Goal: Task Accomplishment & Management: Manage account settings

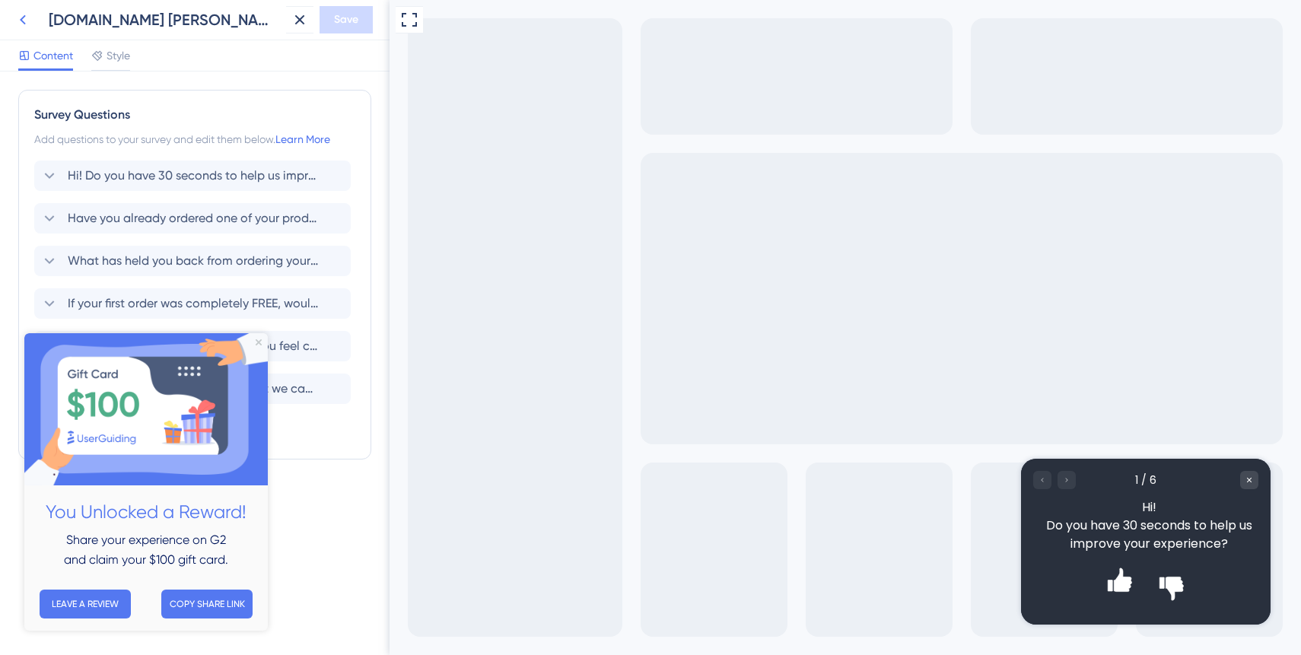
click at [21, 22] on icon at bounding box center [23, 20] width 18 height 18
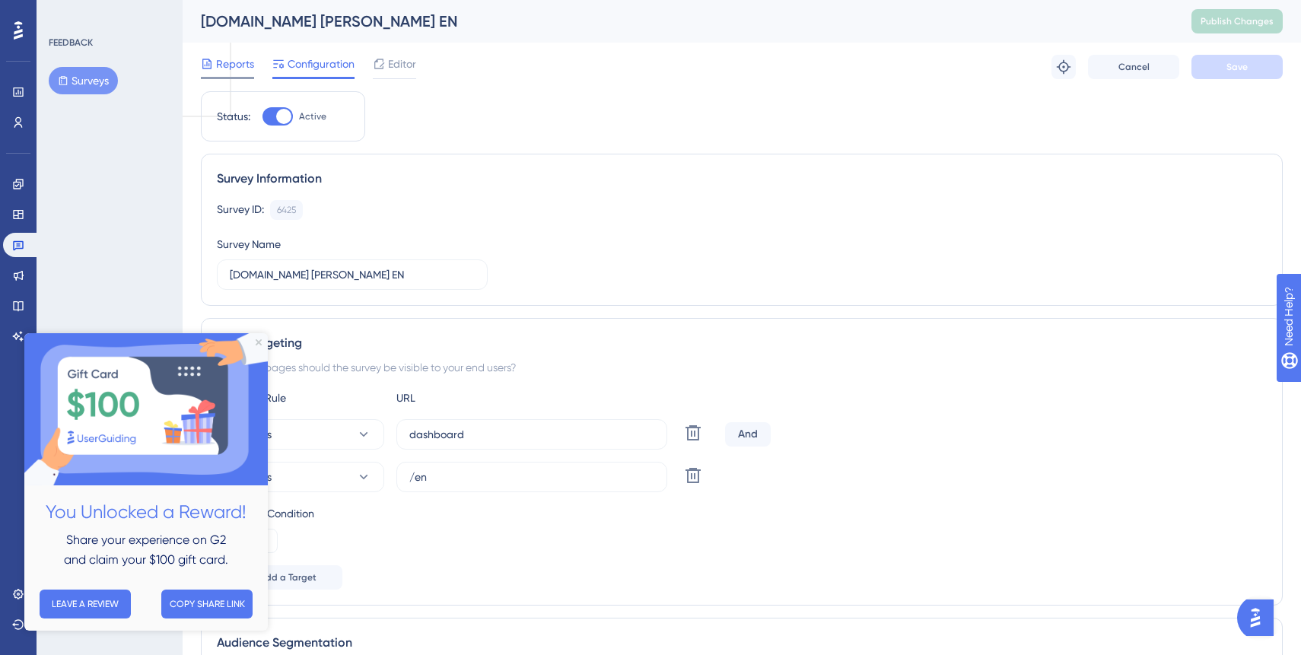
click at [238, 64] on span "Reports" at bounding box center [235, 64] width 38 height 18
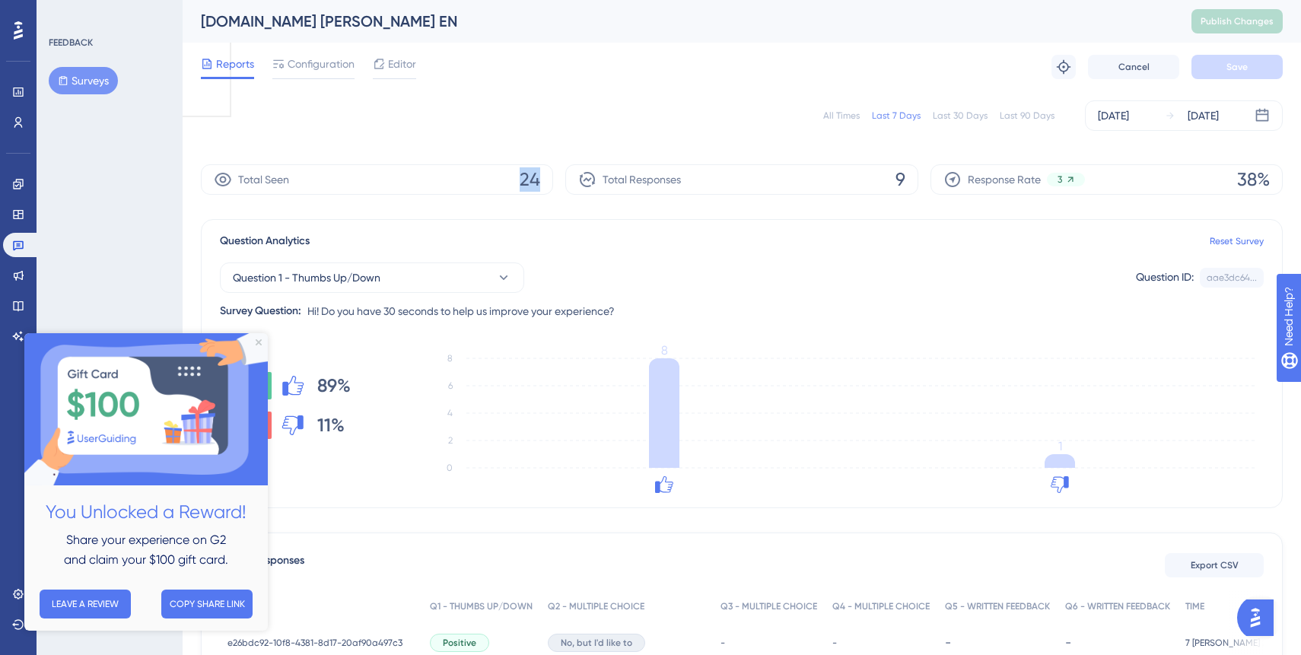
drag, startPoint x: 522, startPoint y: 177, endPoint x: 554, endPoint y: 177, distance: 31.9
click at [554, 177] on div "Total Seen 24 Total Responses 9 Response Rate 3 38%" at bounding box center [742, 179] width 1082 height 30
click at [536, 148] on div "All Times Last 7 Days Last 30 Days Last 90 Days [DATE] [DATE] Total Seen 24 Tot…" at bounding box center [742, 566] width 1082 height 951
drag, startPoint x: 516, startPoint y: 177, endPoint x: 606, endPoint y: 177, distance: 89.8
click at [606, 177] on div "Total Seen 24 Total Responses 9 Response Rate 3 38%" at bounding box center [742, 179] width 1082 height 30
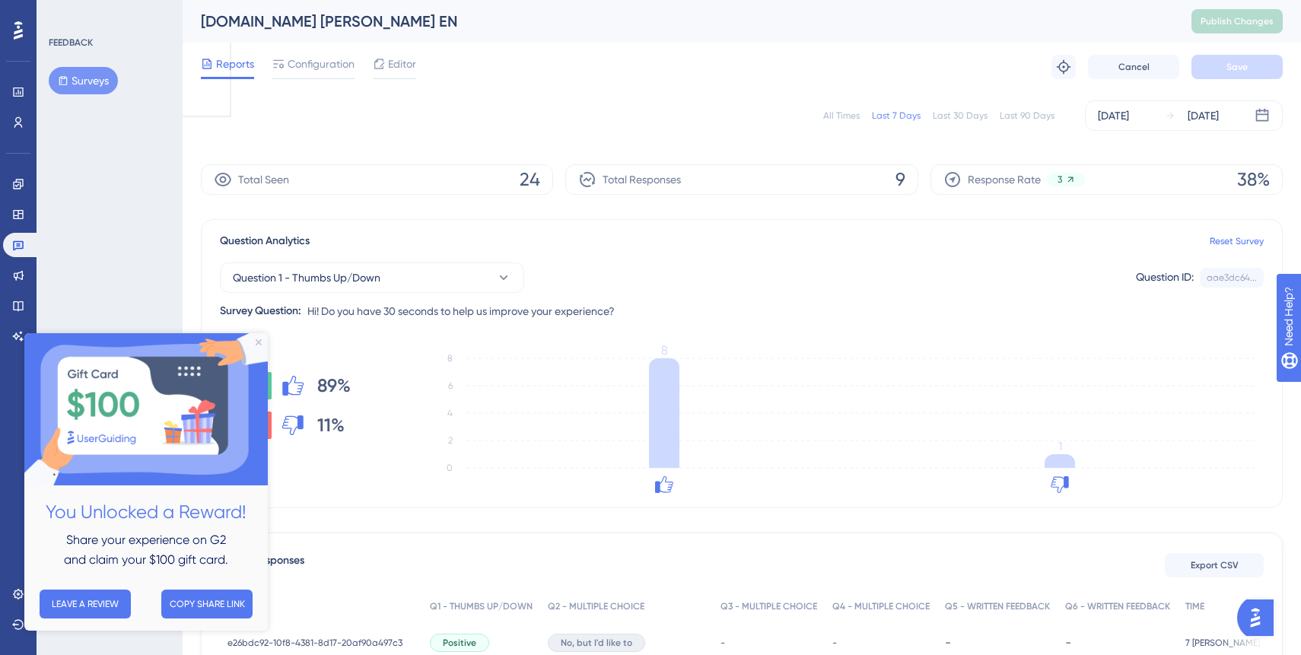
click at [1067, 179] on icon at bounding box center [1070, 179] width 11 height 11
click at [370, 68] on div "Reports Configuration Editor" at bounding box center [308, 67] width 215 height 24
click at [389, 59] on span "Editor" at bounding box center [402, 64] width 28 height 18
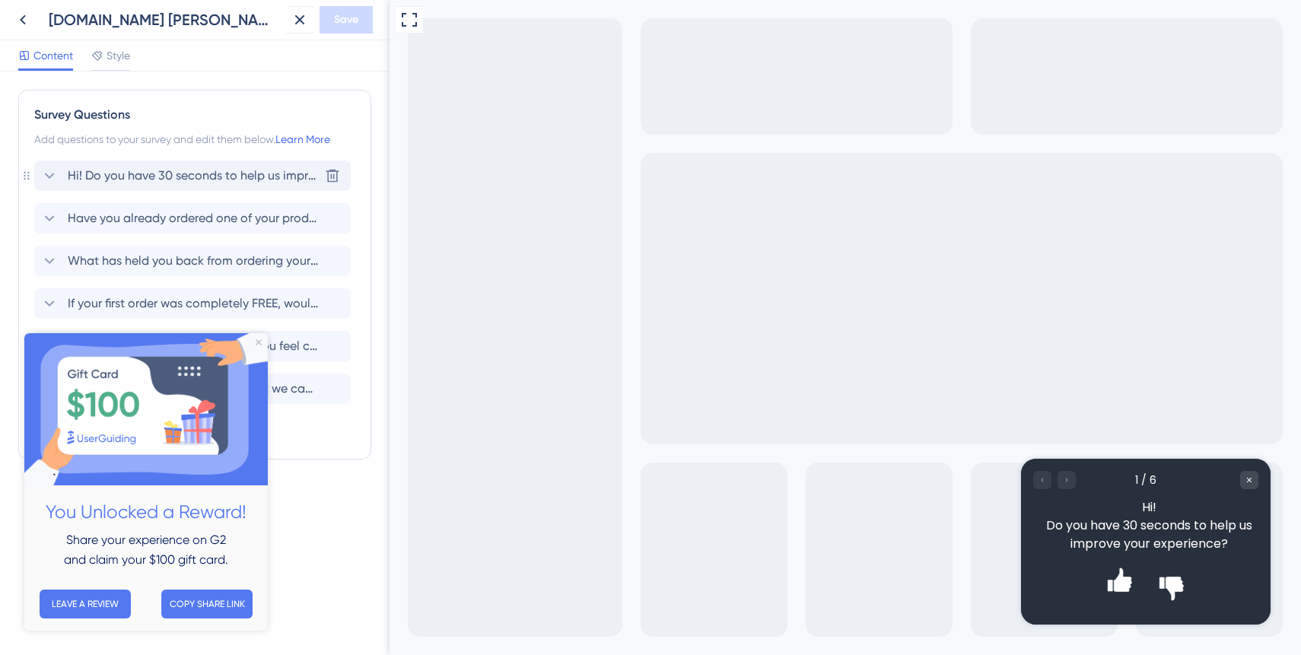
click at [219, 173] on span "Hi! Do you have 30 seconds to help us improve your experience?" at bounding box center [193, 176] width 251 height 18
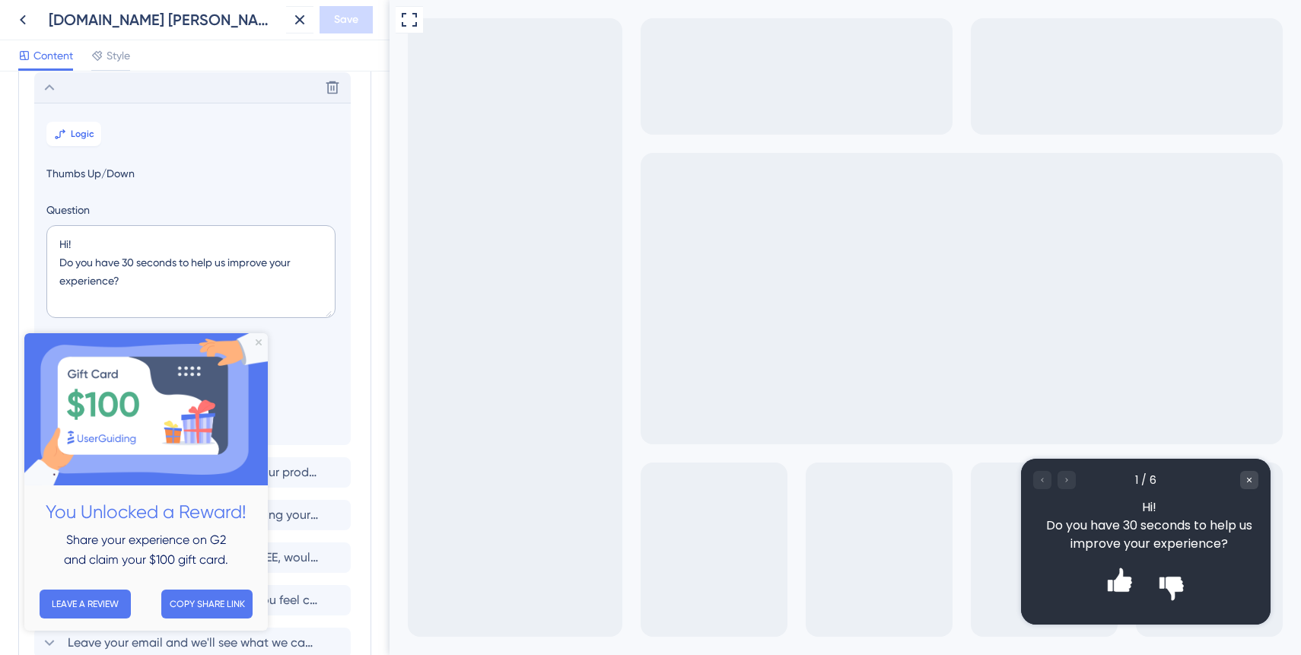
scroll to position [89, 0]
click at [248, 291] on textarea "Hi! Do you have 30 seconds to help us improve your experience?" at bounding box center [190, 270] width 289 height 93
drag, startPoint x: 97, startPoint y: 261, endPoint x: 178, endPoint y: 255, distance: 80.9
click at [178, 255] on textarea "Hi! Do you have 30 seconds to help us improve your experience?" at bounding box center [190, 270] width 289 height 93
type textarea "Hi! Do you want to help us improve your experience?"
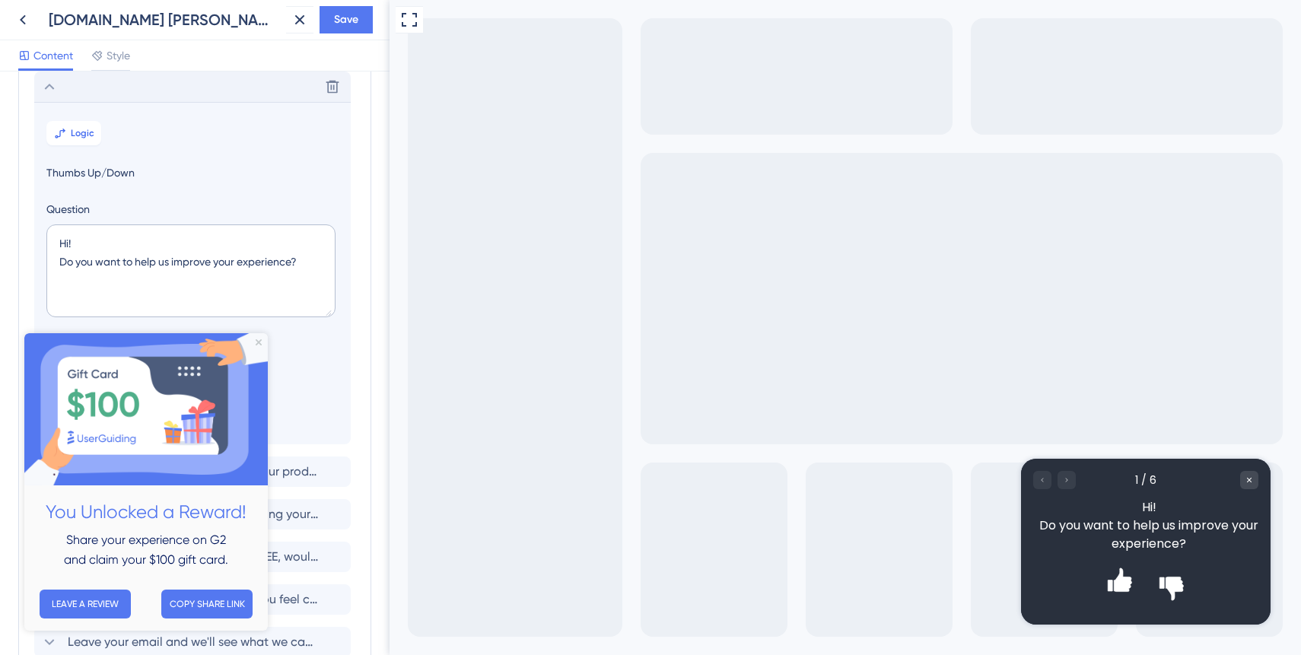
click at [136, 170] on span "Thumbs Up/Down" at bounding box center [192, 173] width 292 height 18
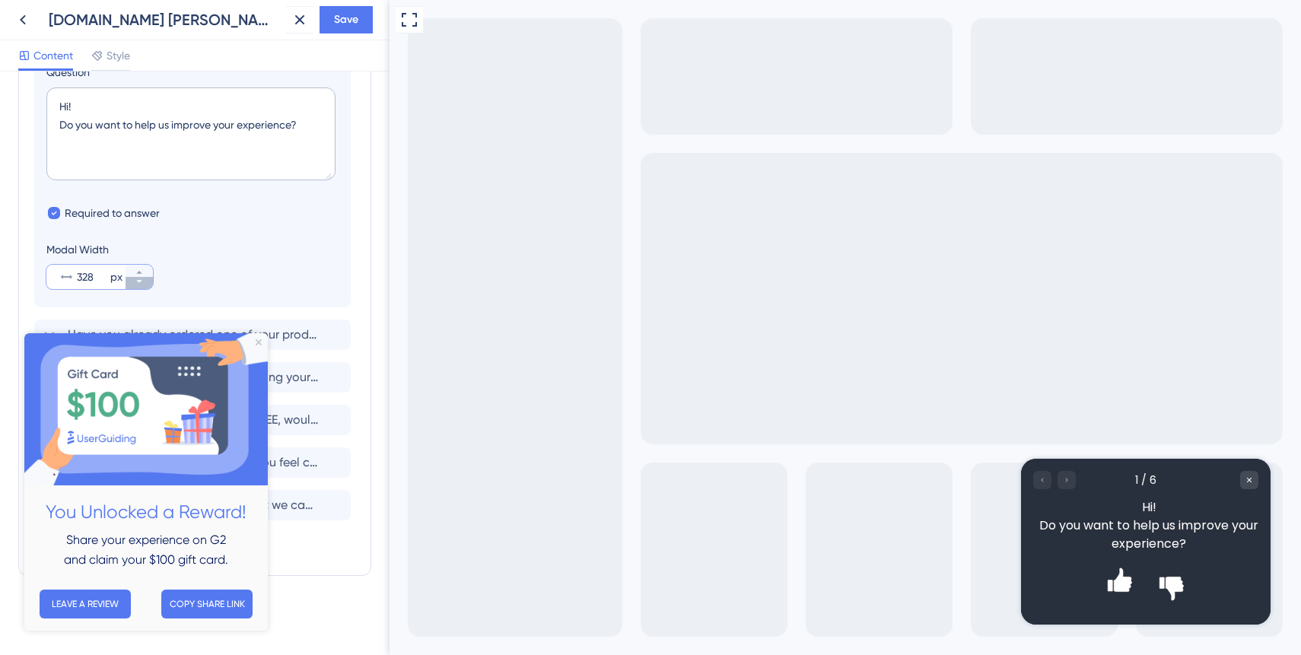
click at [138, 282] on icon at bounding box center [138, 281] width 5 height 3
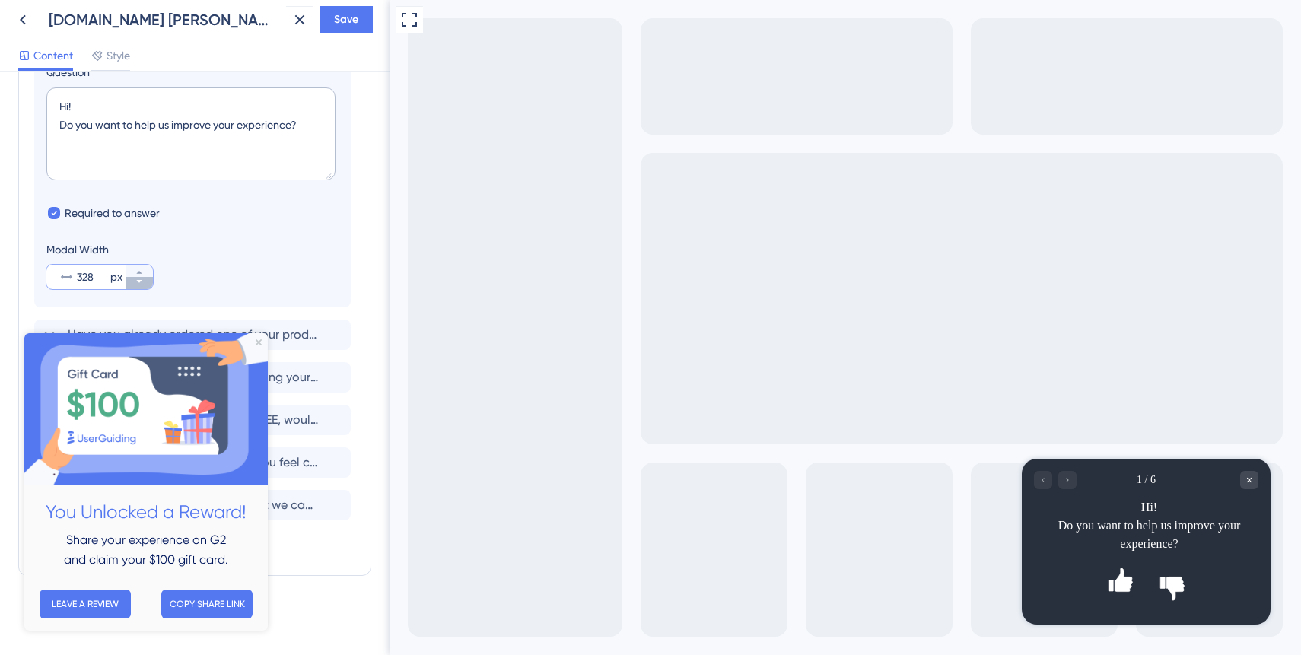
click at [138, 282] on icon at bounding box center [138, 281] width 5 height 3
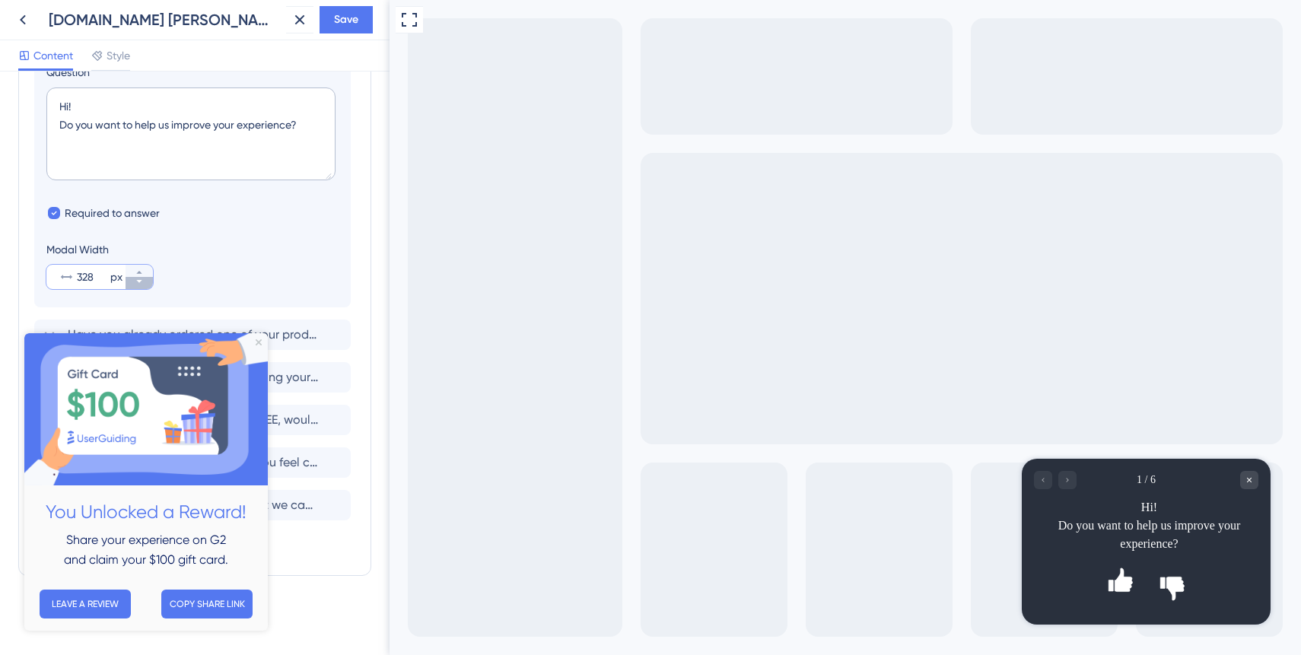
click at [138, 282] on icon at bounding box center [138, 281] width 5 height 3
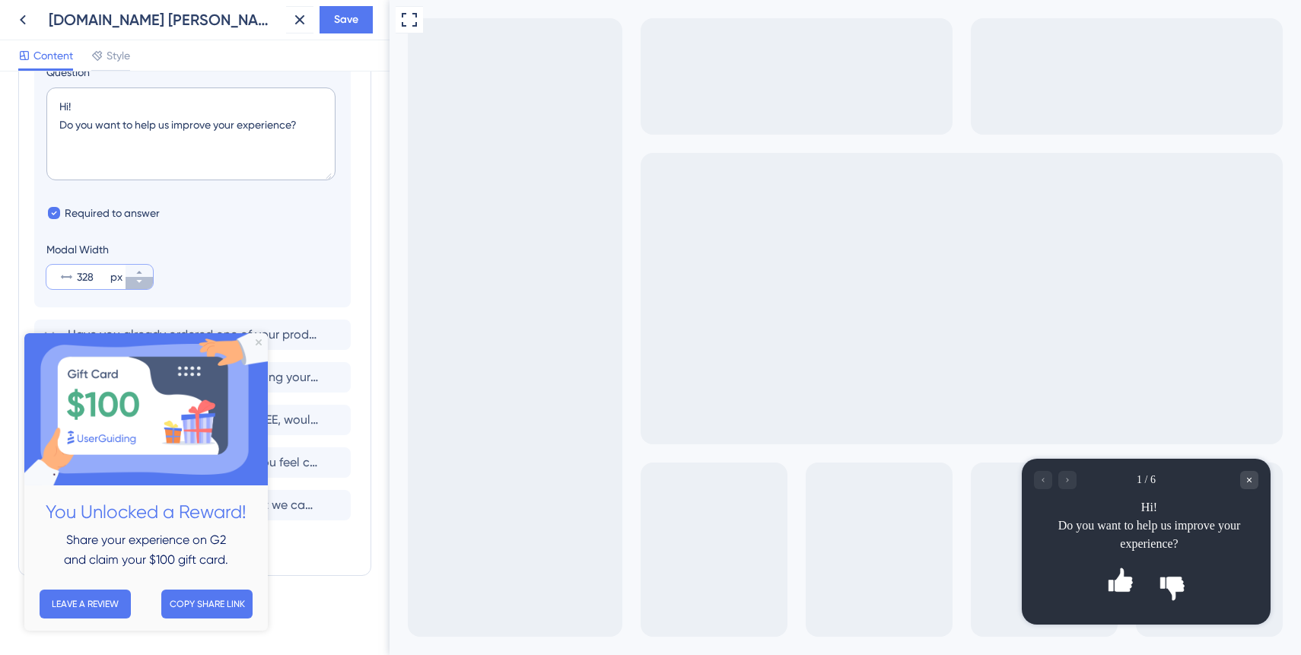
click at [138, 282] on icon at bounding box center [138, 281] width 5 height 3
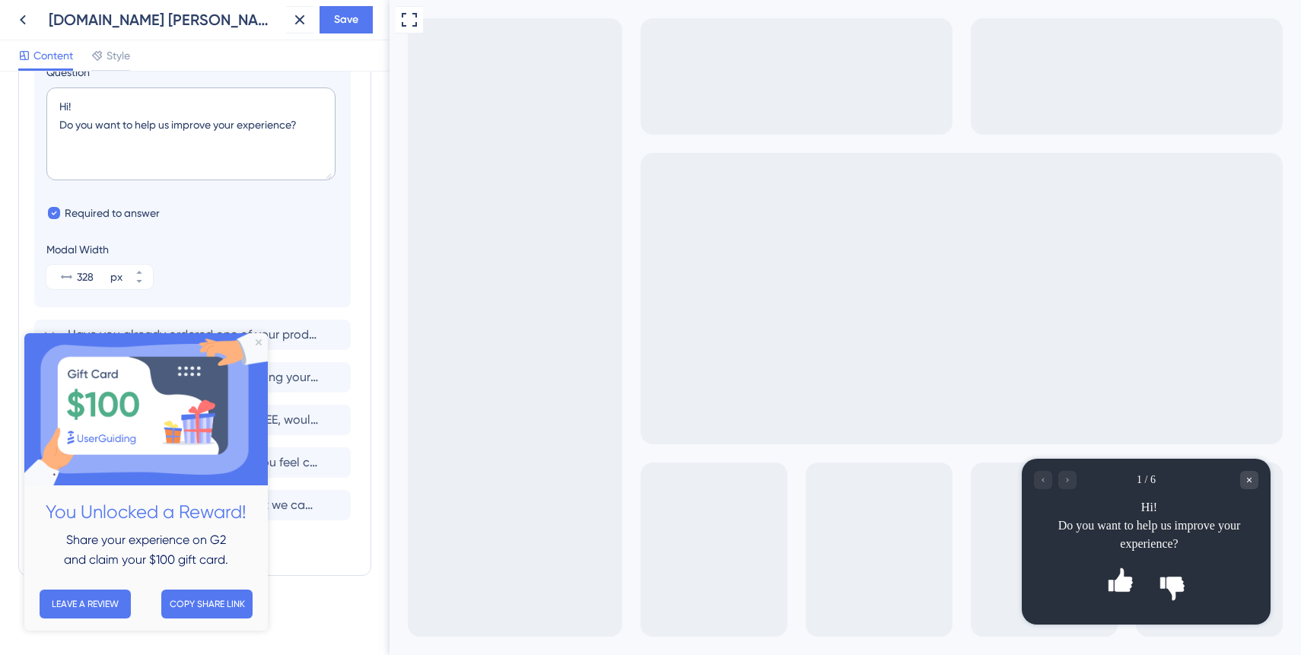
click at [189, 276] on div "Modal Width 328 px" at bounding box center [192, 264] width 292 height 49
click at [98, 275] on input "328" at bounding box center [92, 277] width 30 height 18
click at [137, 281] on icon at bounding box center [139, 281] width 9 height 9
click at [358, 23] on button "Save" at bounding box center [345, 19] width 53 height 27
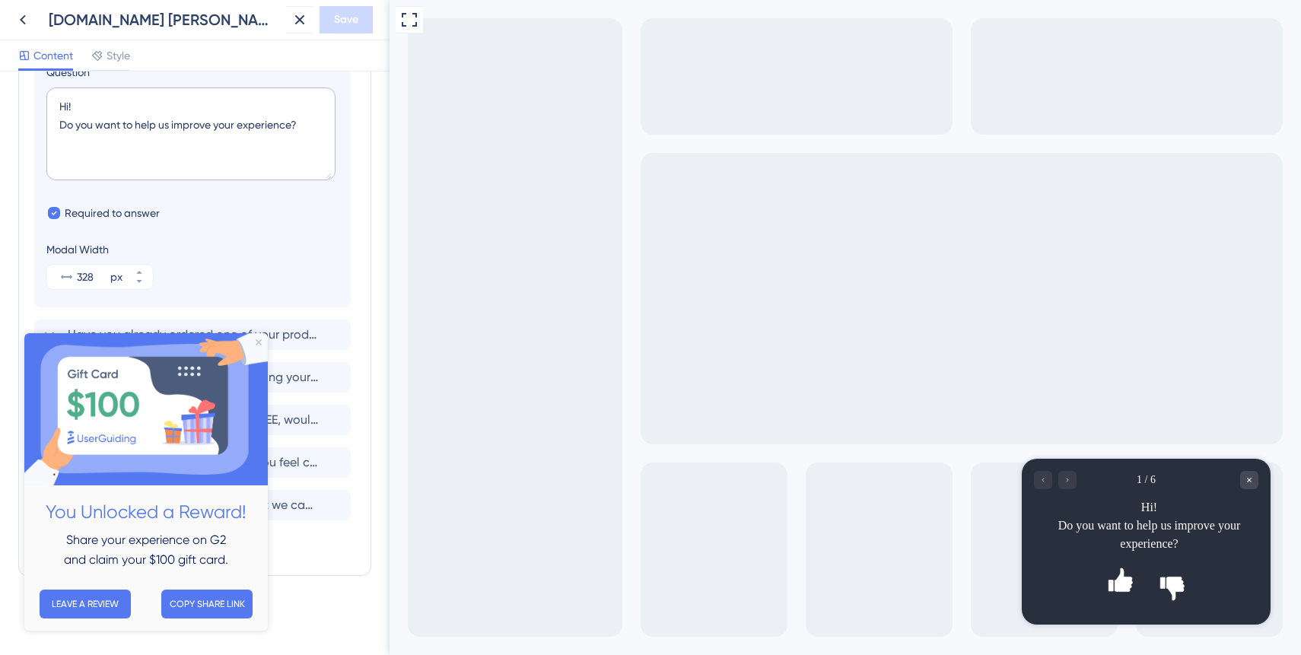
scroll to position [0, 0]
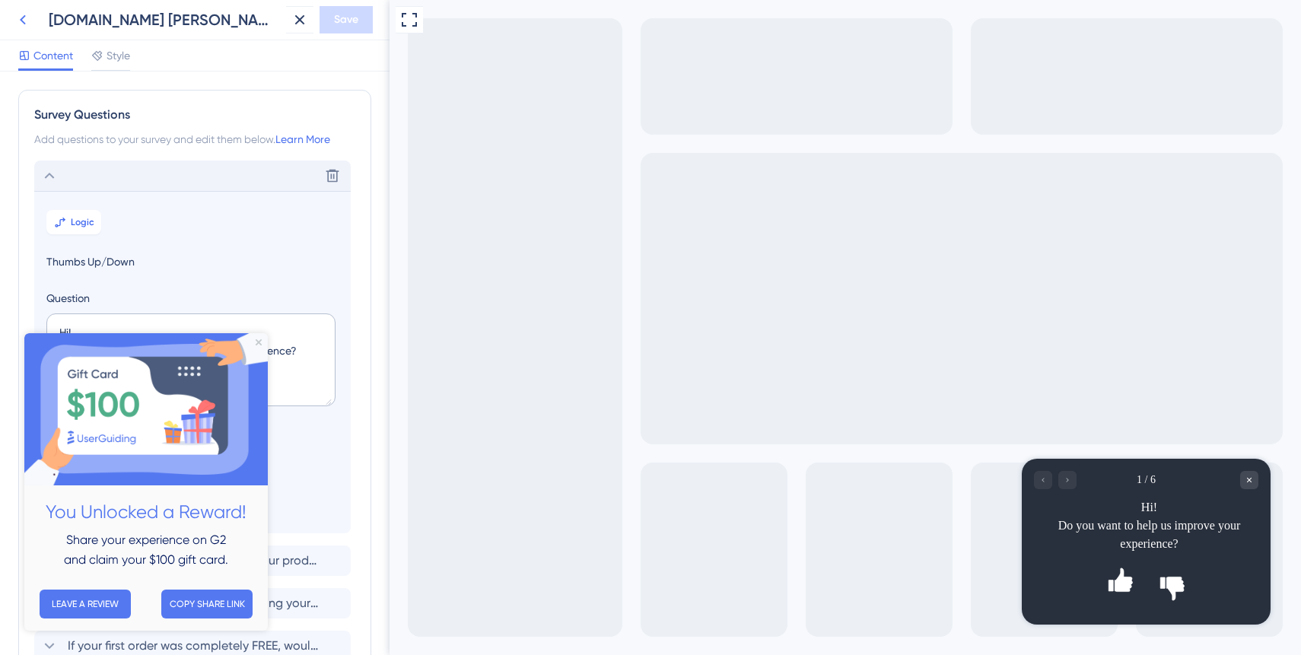
click at [19, 16] on icon at bounding box center [23, 20] width 18 height 18
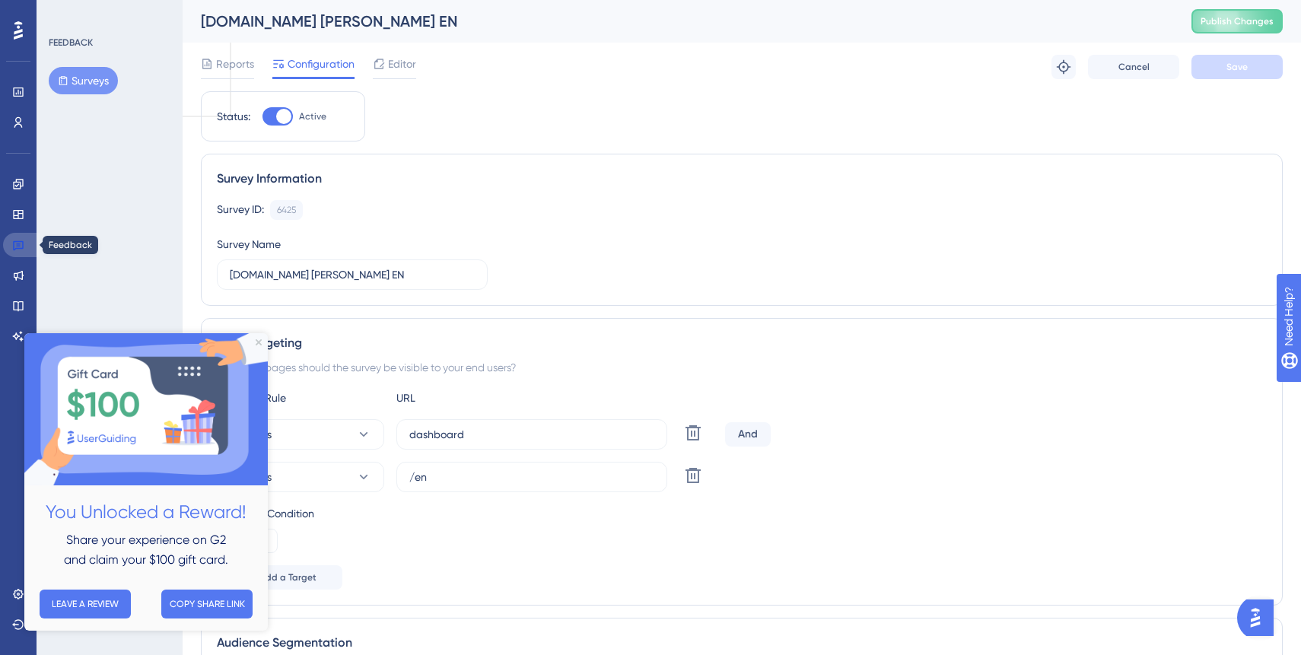
click at [16, 247] on icon at bounding box center [18, 246] width 11 height 10
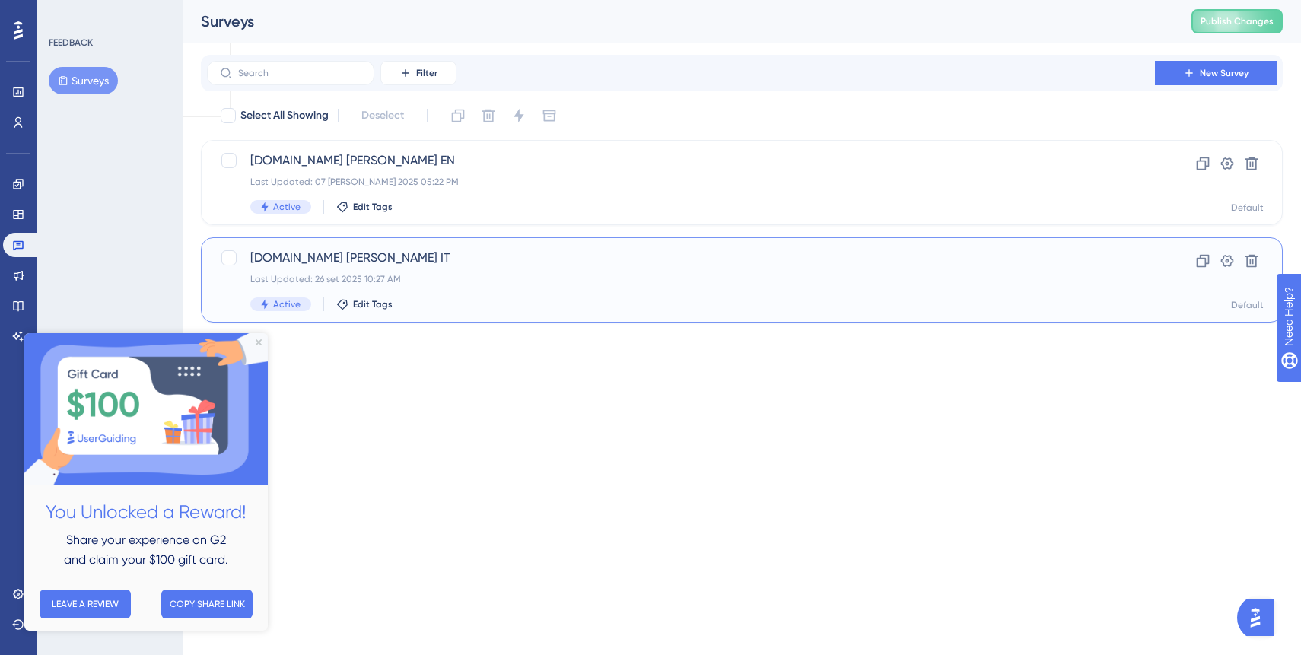
click at [389, 284] on div "Last Updated: 26 set 2025 10:27 AM" at bounding box center [680, 279] width 861 height 12
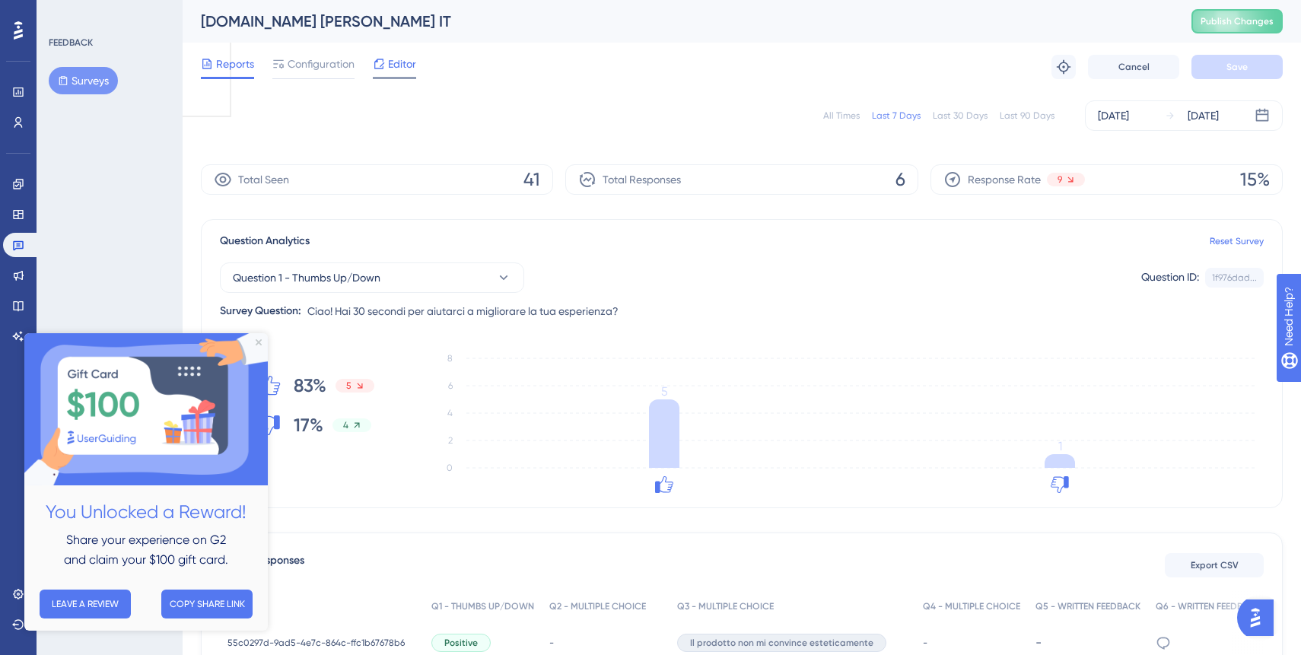
click at [380, 72] on div at bounding box center [379, 64] width 12 height 18
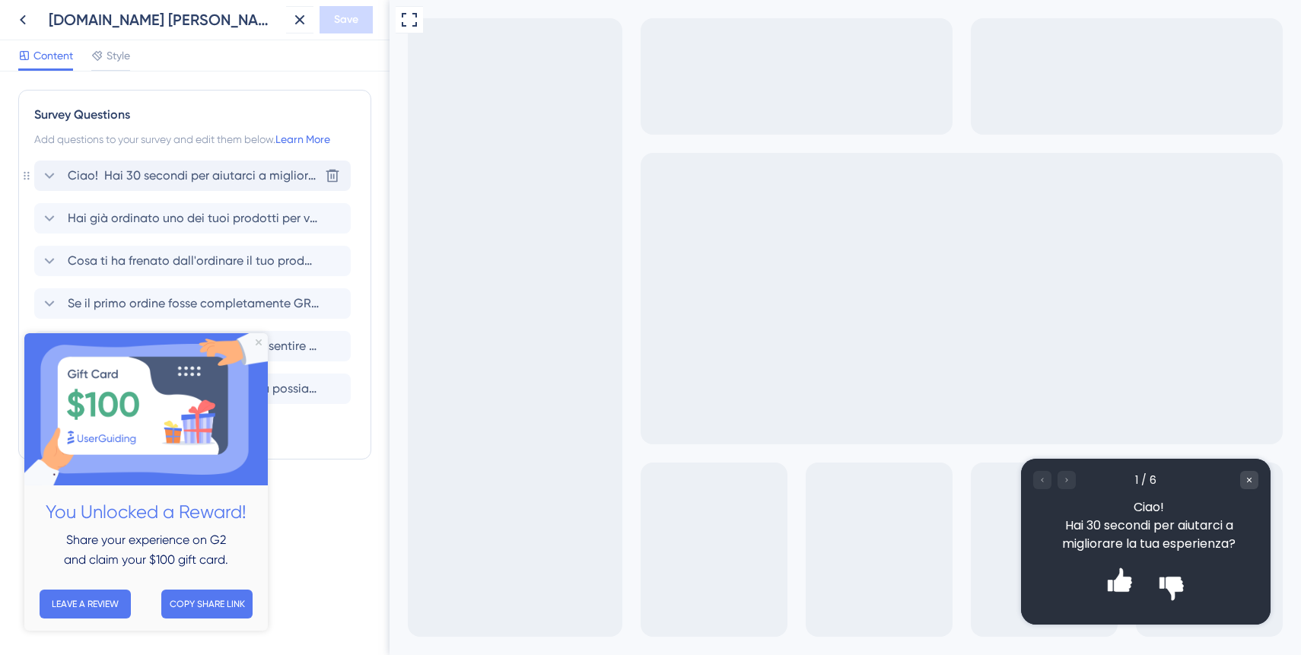
click at [256, 178] on span "Ciao! Hai 30 secondi per aiutarci a migliorare la tua esperienza?" at bounding box center [193, 176] width 251 height 18
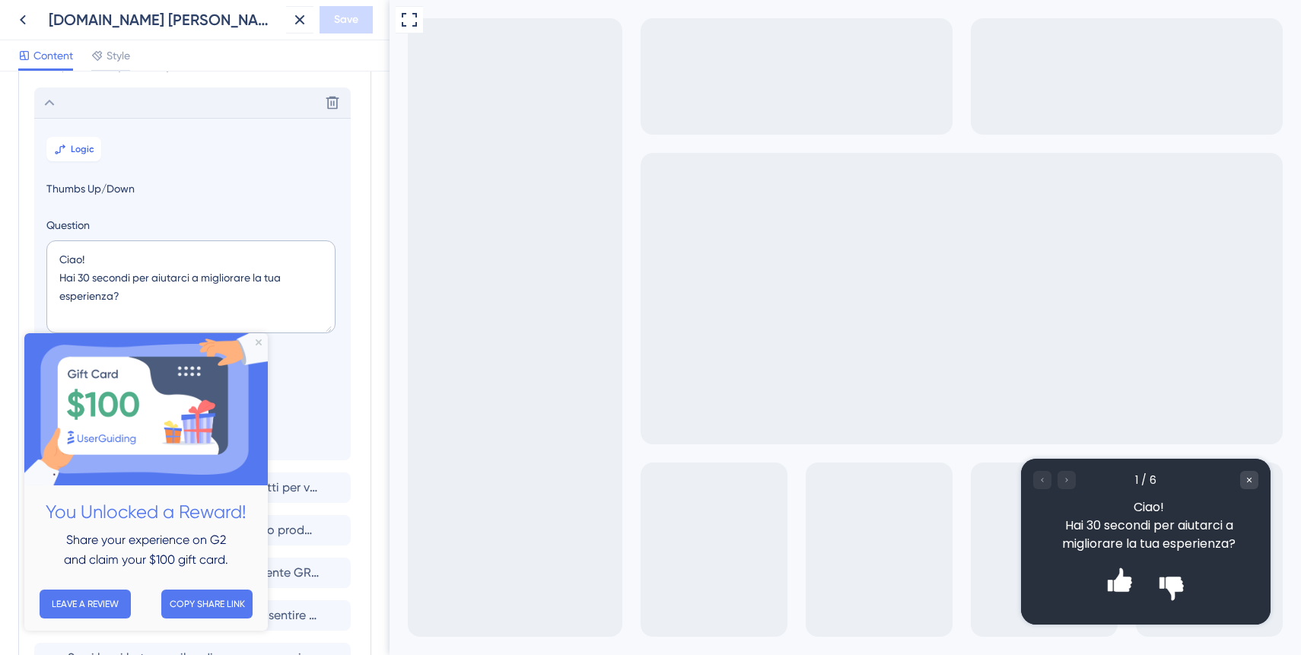
scroll to position [89, 0]
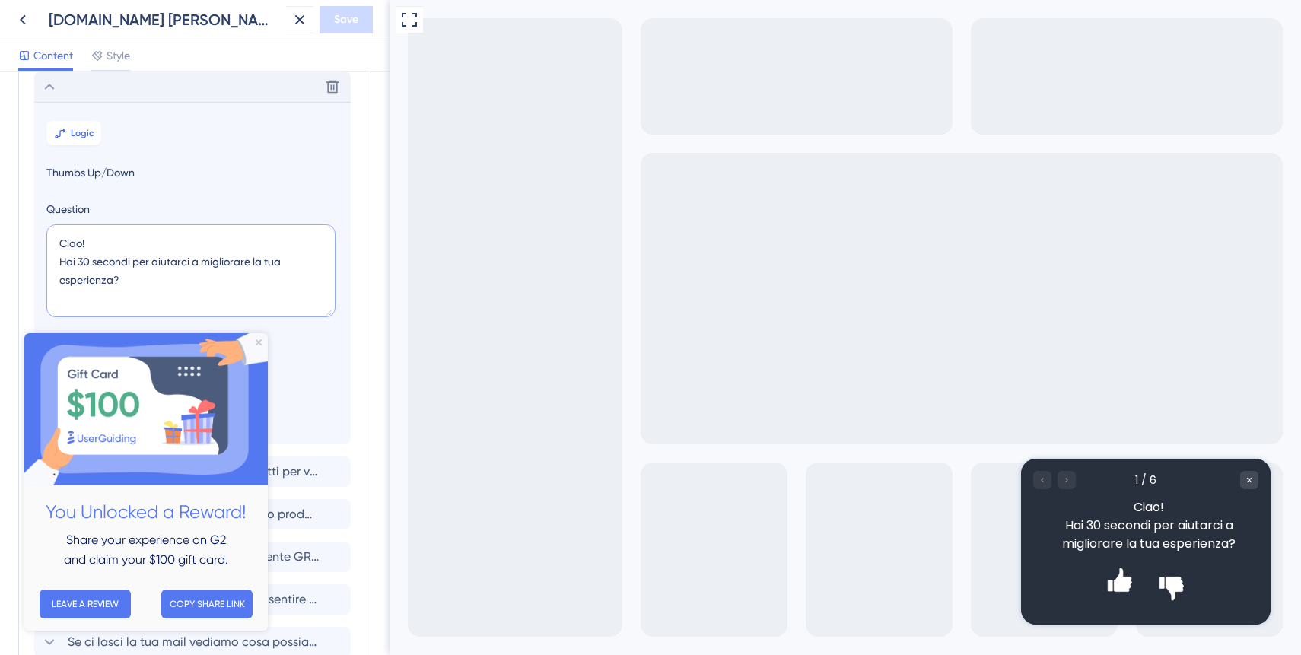
drag, startPoint x: 61, startPoint y: 263, endPoint x: 149, endPoint y: 264, distance: 88.2
click at [149, 264] on textarea "Ciao! Hai 30 secondi per aiutarci a migliorare la tua esperienza?" at bounding box center [190, 270] width 289 height 93
type textarea "Ciao! Ti va di aiutarci a migliorare la tua esperienza?"
click at [351, 18] on span "Save" at bounding box center [346, 20] width 24 height 18
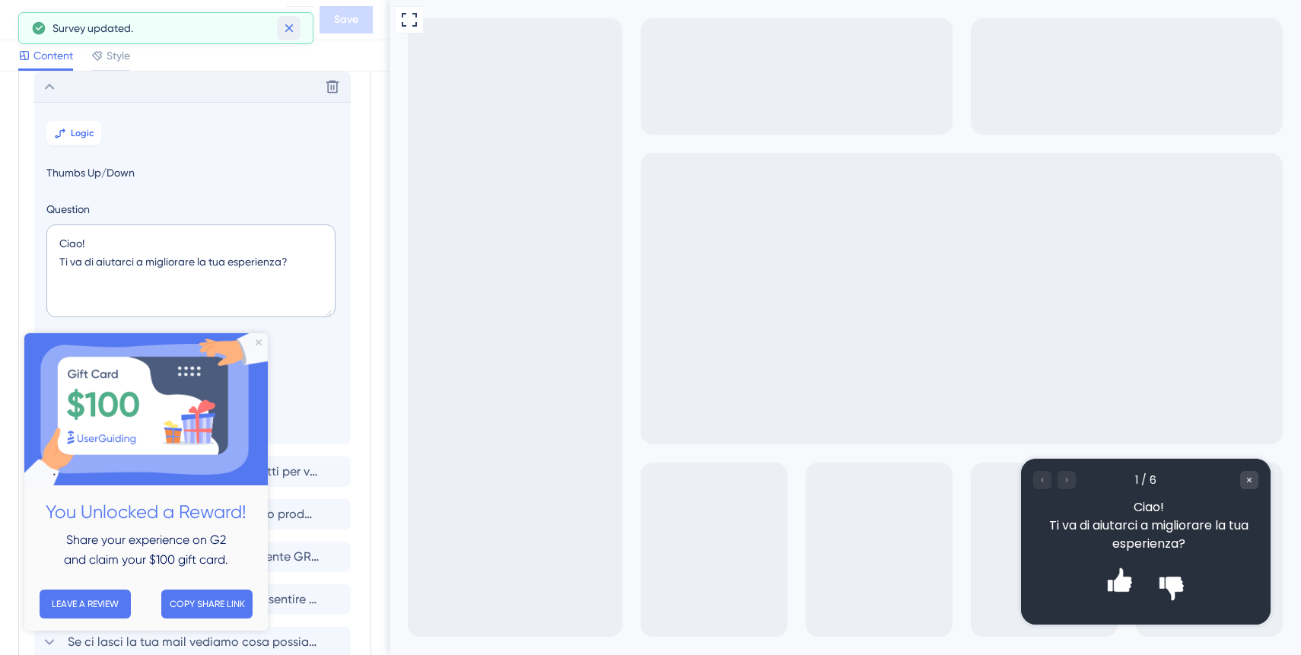
click at [291, 31] on icon at bounding box center [288, 28] width 15 height 15
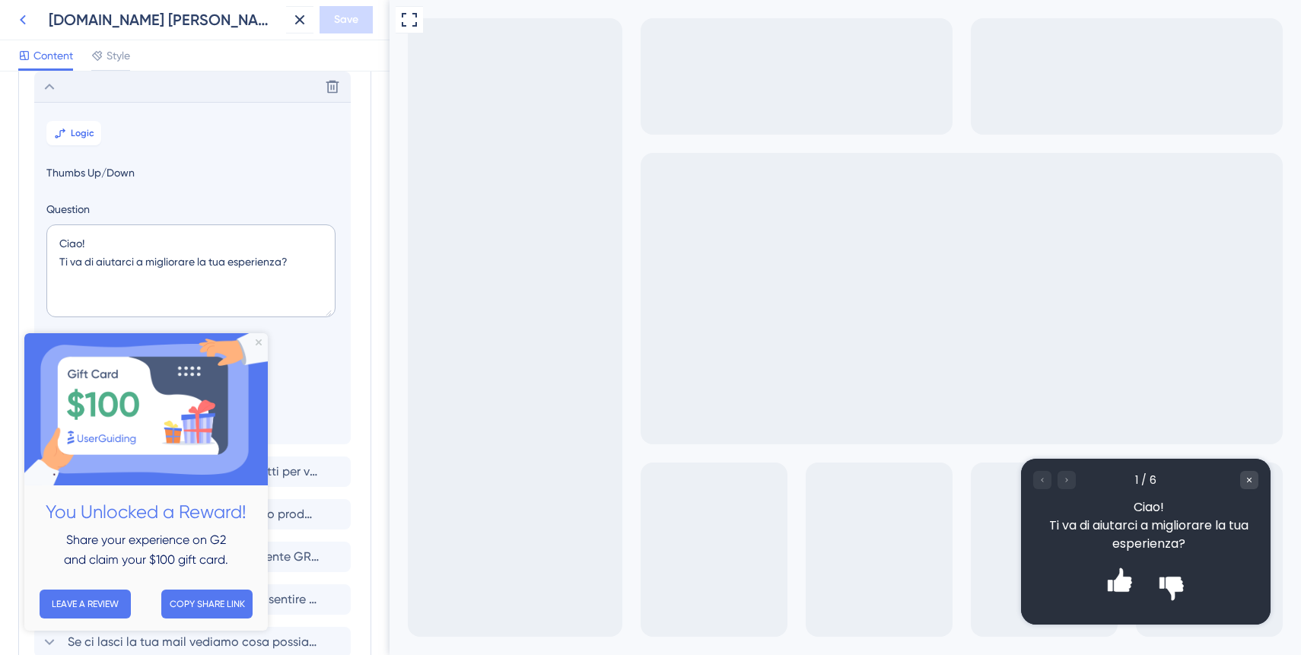
click at [24, 24] on icon at bounding box center [23, 20] width 18 height 18
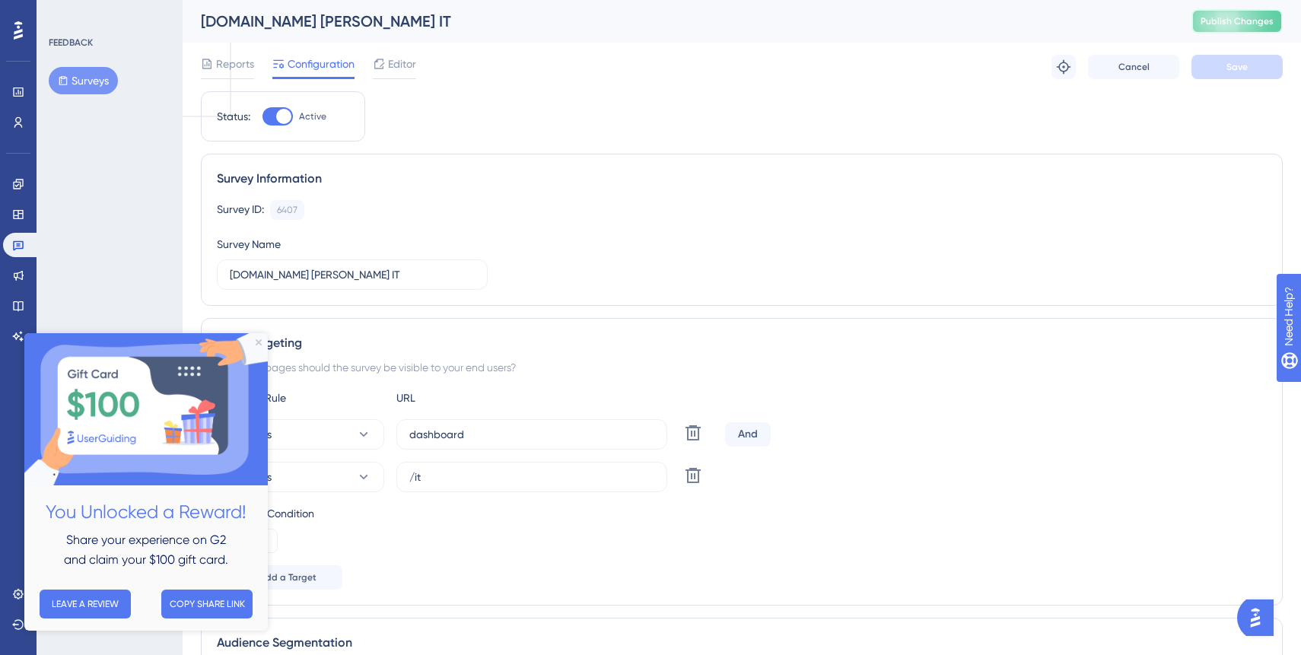
click at [1213, 24] on span "Publish Changes" at bounding box center [1236, 21] width 73 height 12
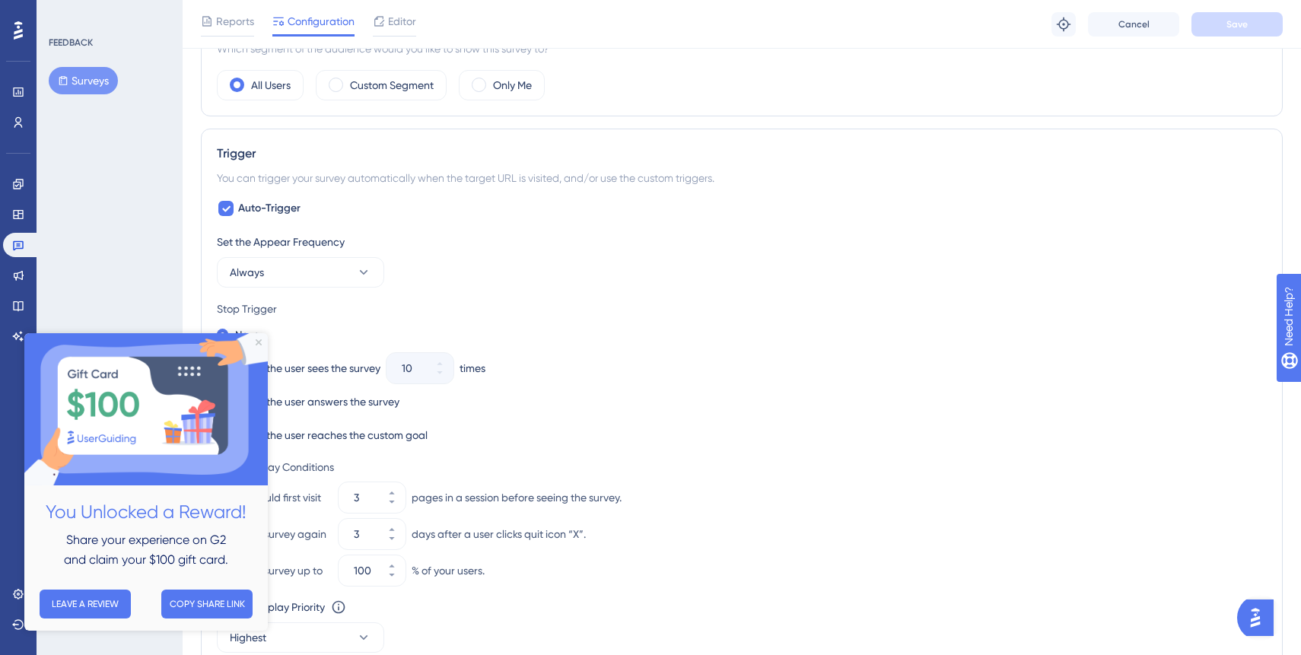
scroll to position [622, 0]
click at [11, 122] on link at bounding box center [18, 122] width 30 height 24
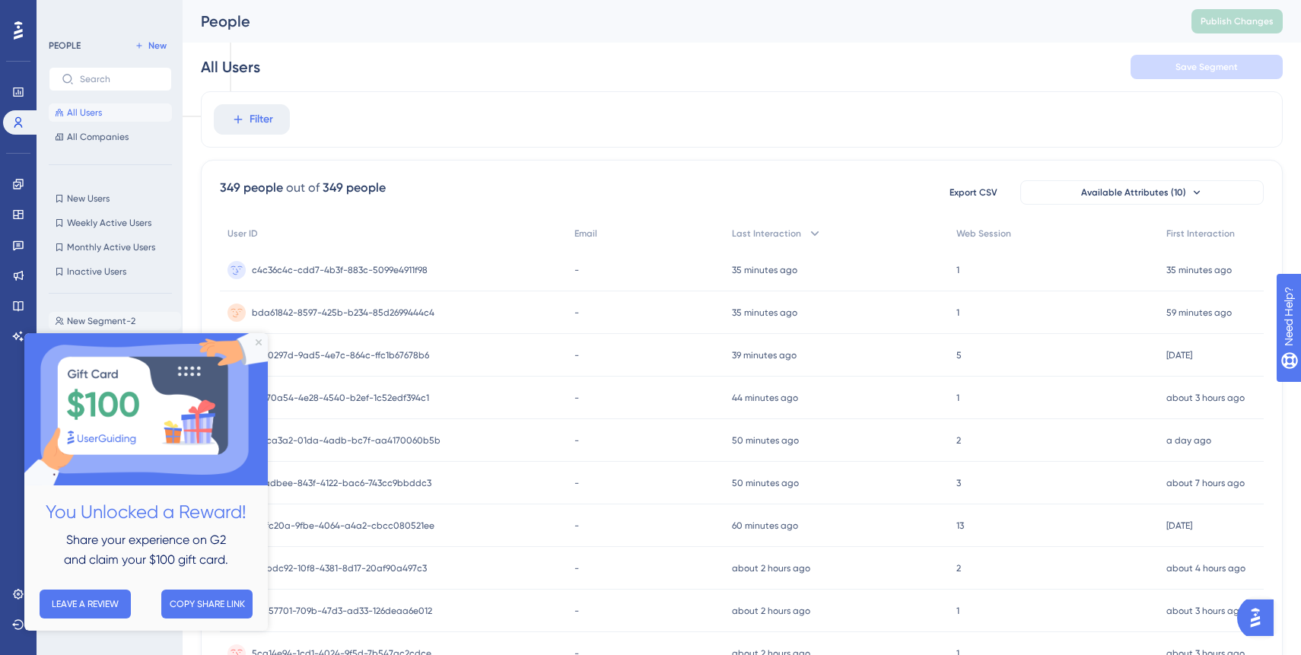
click at [106, 323] on span "New Segment-2" at bounding box center [101, 321] width 68 height 12
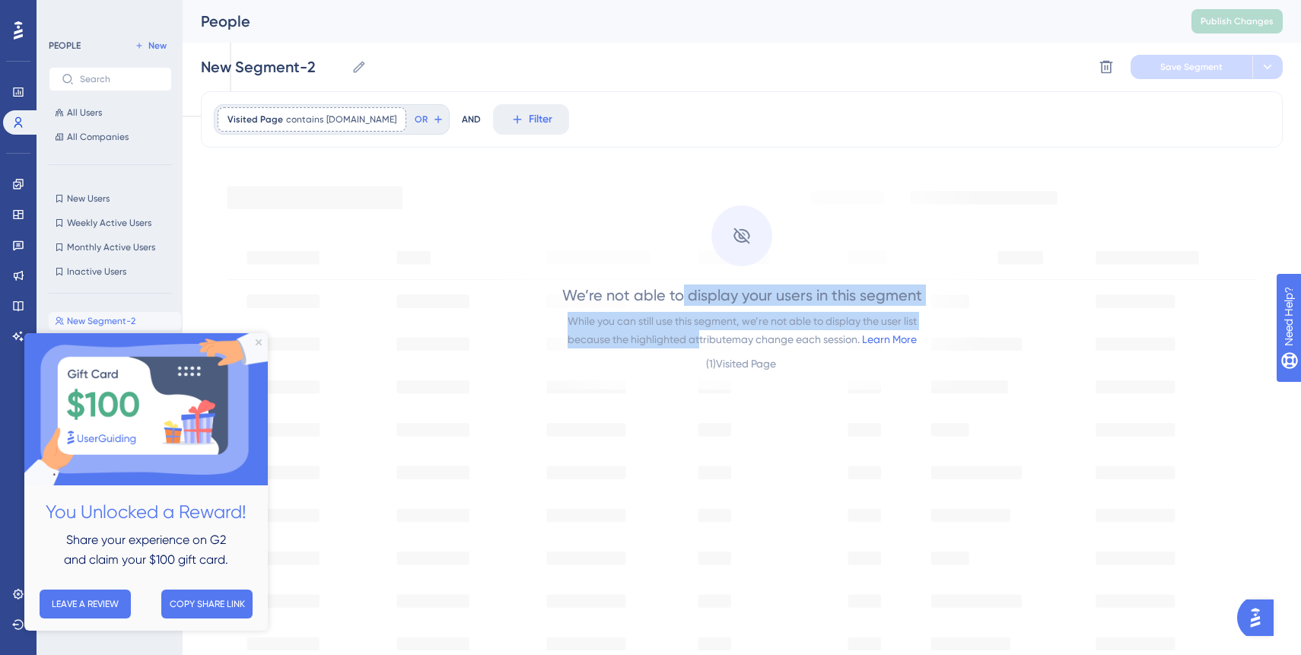
drag, startPoint x: 685, startPoint y: 297, endPoint x: 697, endPoint y: 346, distance: 50.2
click at [697, 346] on div "We’re not able to display your users in this segment While you can still use th…" at bounding box center [742, 329] width 360 height 88
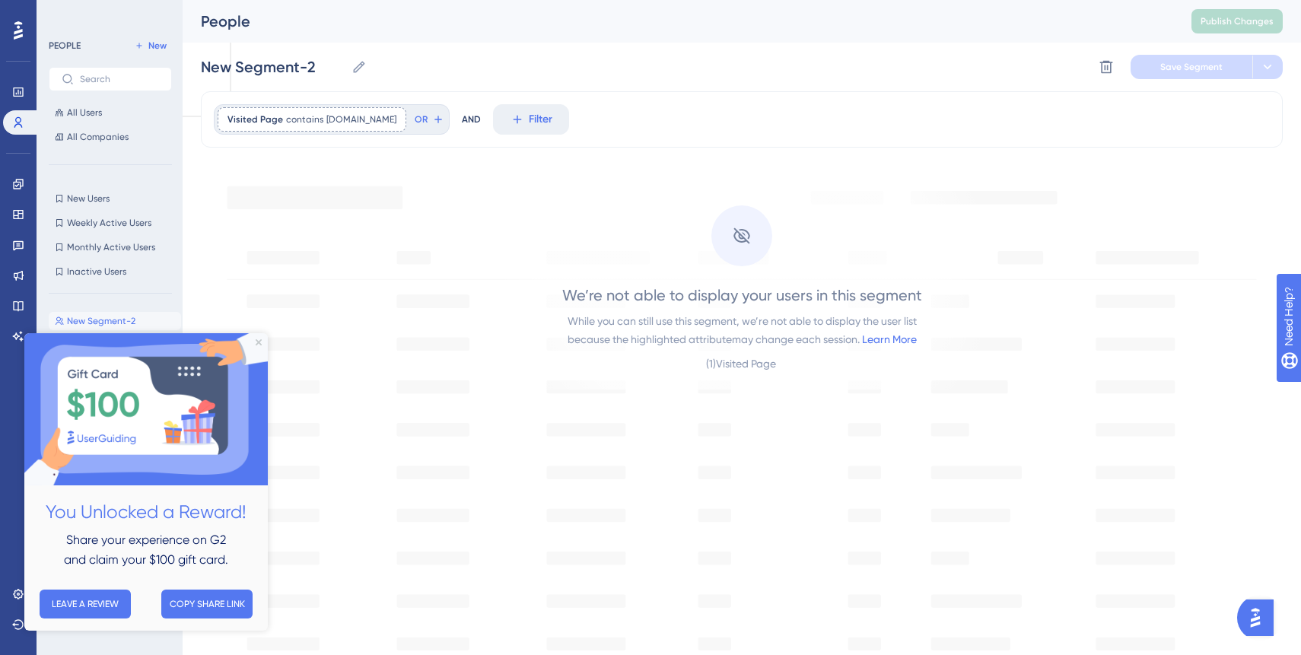
click at [757, 364] on div "( 1 ) Visited Page" at bounding box center [742, 363] width 72 height 18
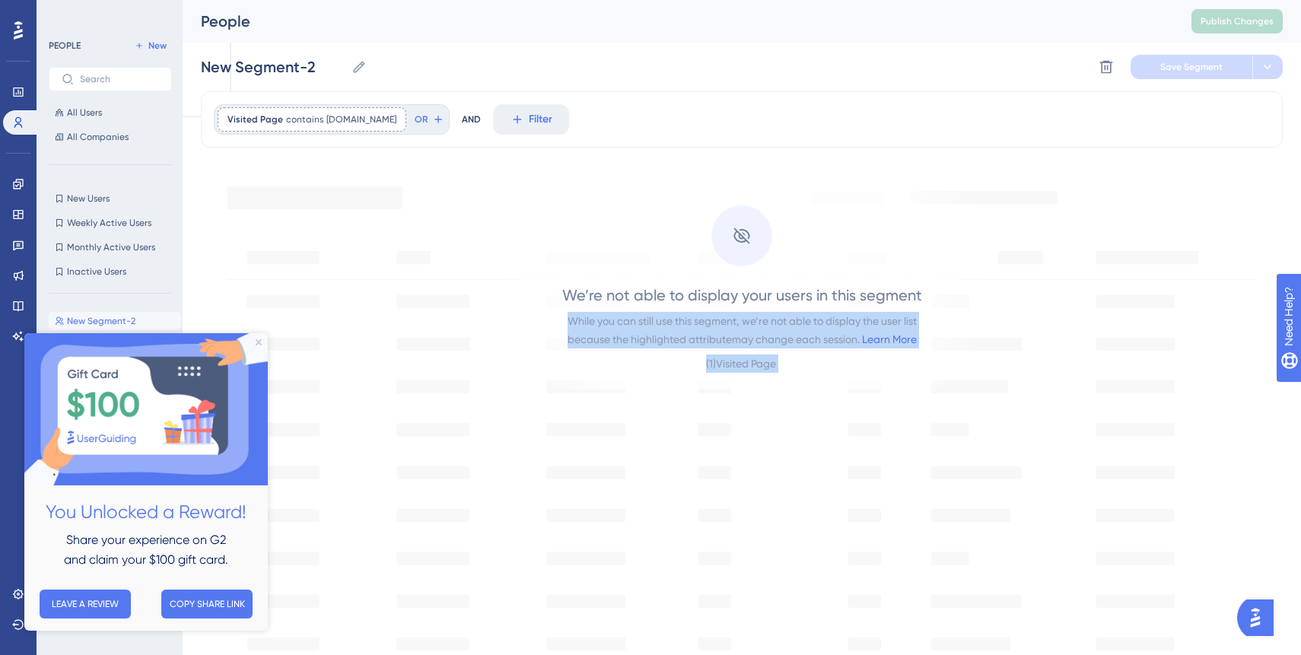
drag, startPoint x: 793, startPoint y: 361, endPoint x: 570, endPoint y: 308, distance: 229.2
click at [570, 308] on div "We’re not able to display your users in this segment While you can still use th…" at bounding box center [742, 329] width 360 height 88
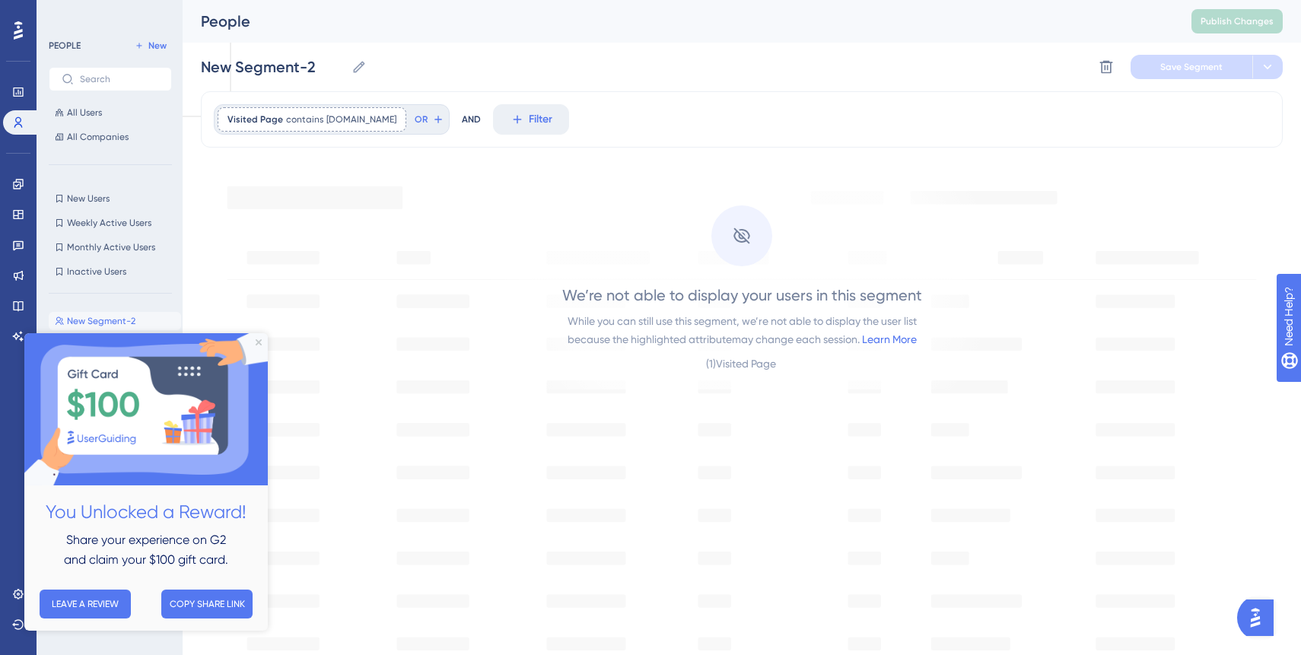
click at [482, 202] on div "We’re not able to display your users in this segment While you can still use th…" at bounding box center [742, 626] width 1082 height 933
click at [112, 116] on button "All Users" at bounding box center [110, 112] width 123 height 18
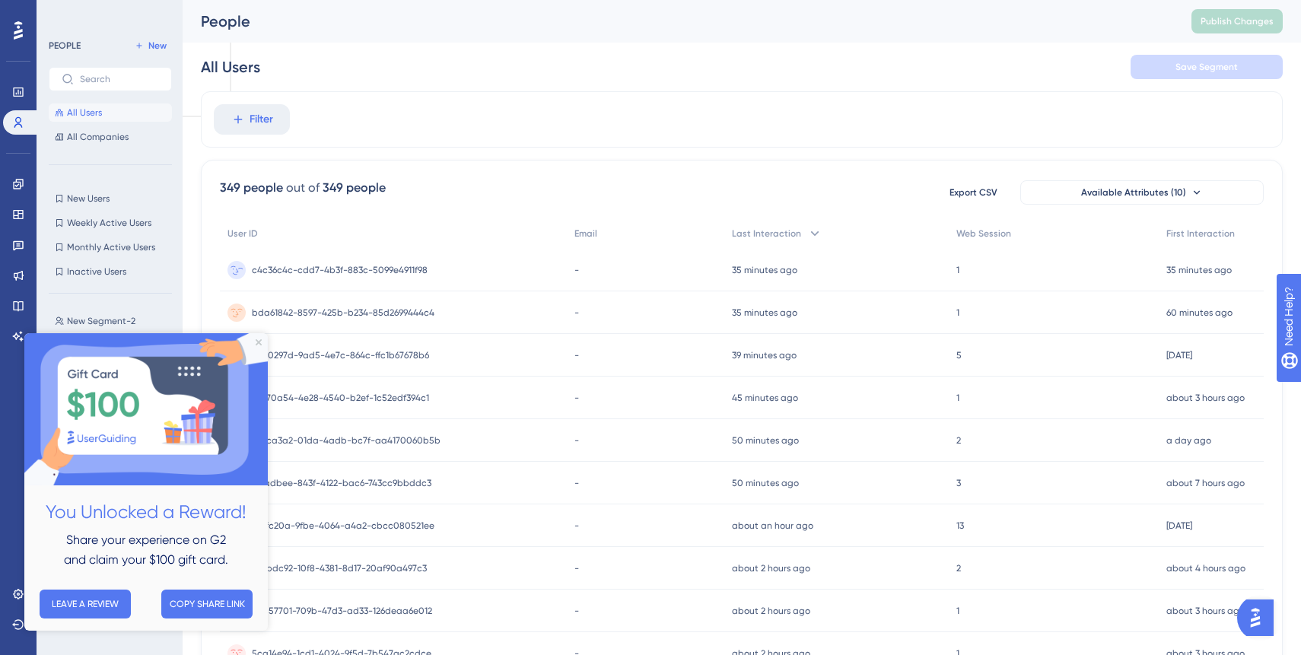
click at [380, 272] on span "c4c36c4c-cdd7-4b3f-883c-5099e4911f98" at bounding box center [340, 270] width 176 height 12
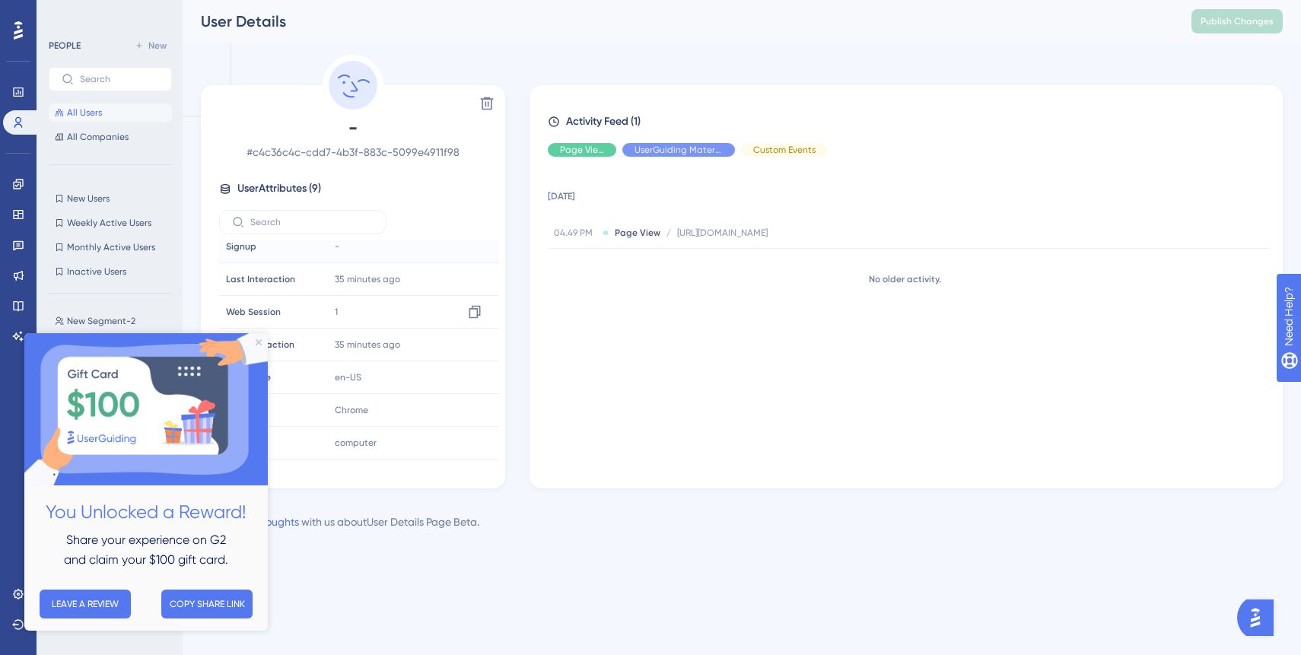
scroll to position [71, 0]
click at [685, 145] on span "Hide" at bounding box center [679, 150] width 20 height 12
click at [780, 148] on span "Hide" at bounding box center [784, 150] width 20 height 12
